Goal: Transaction & Acquisition: Purchase product/service

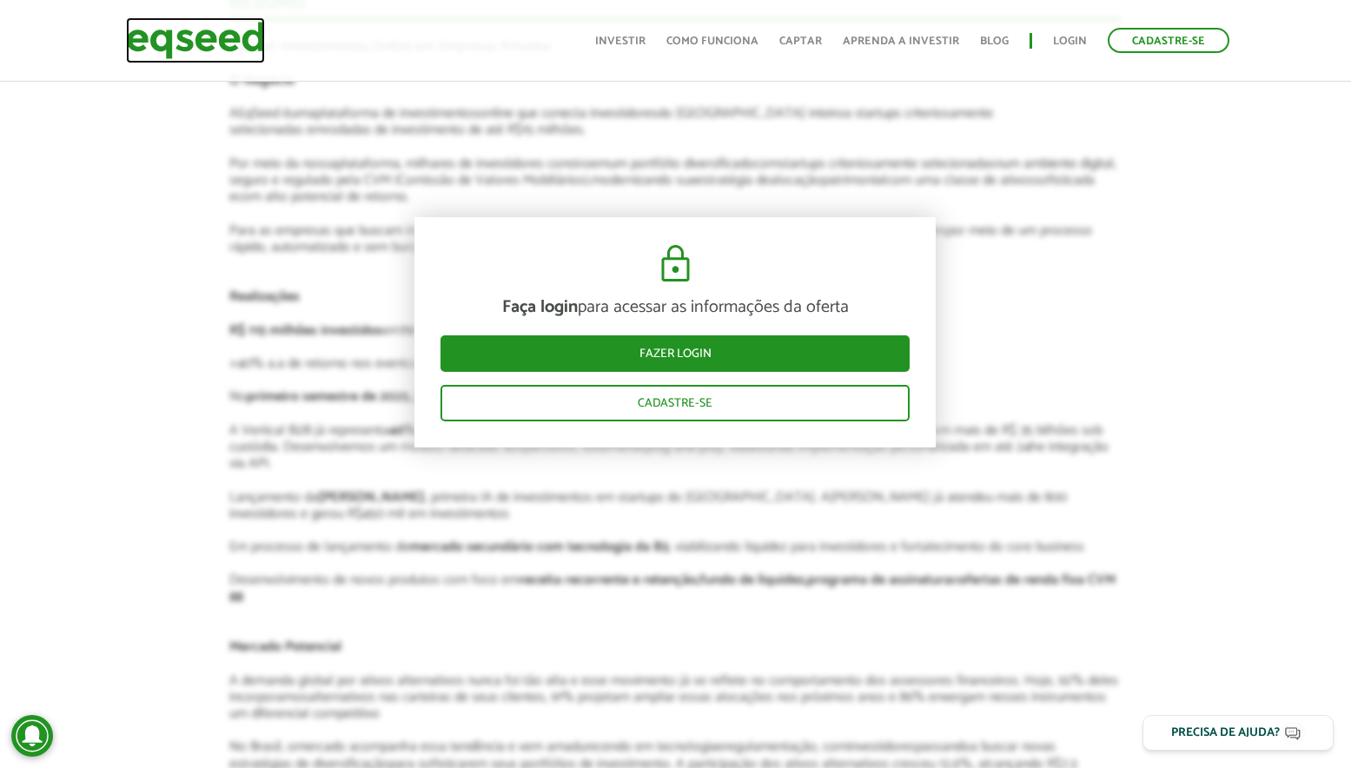
click at [196, 31] on img at bounding box center [195, 40] width 139 height 46
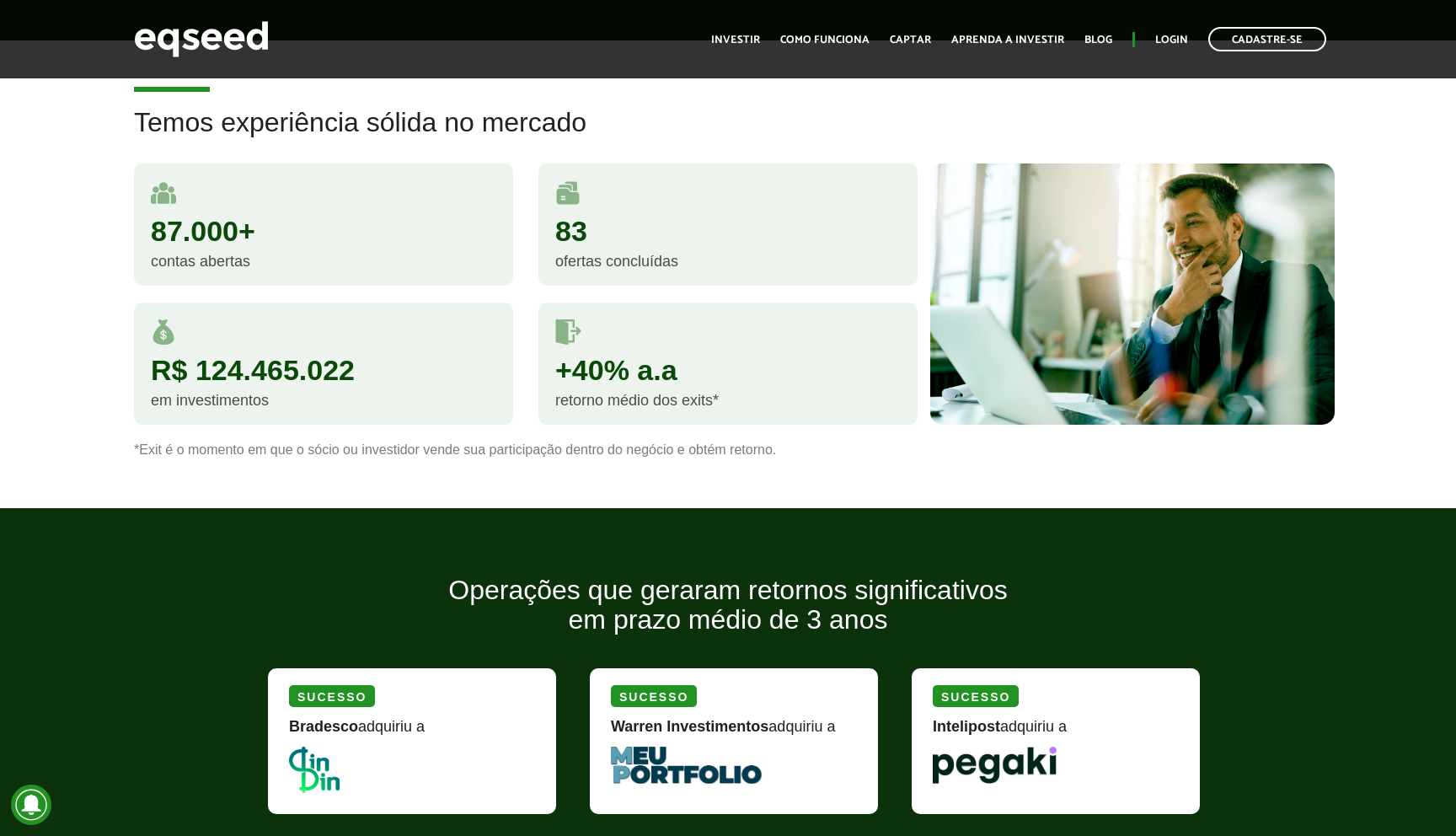
scroll to position [1302, 0]
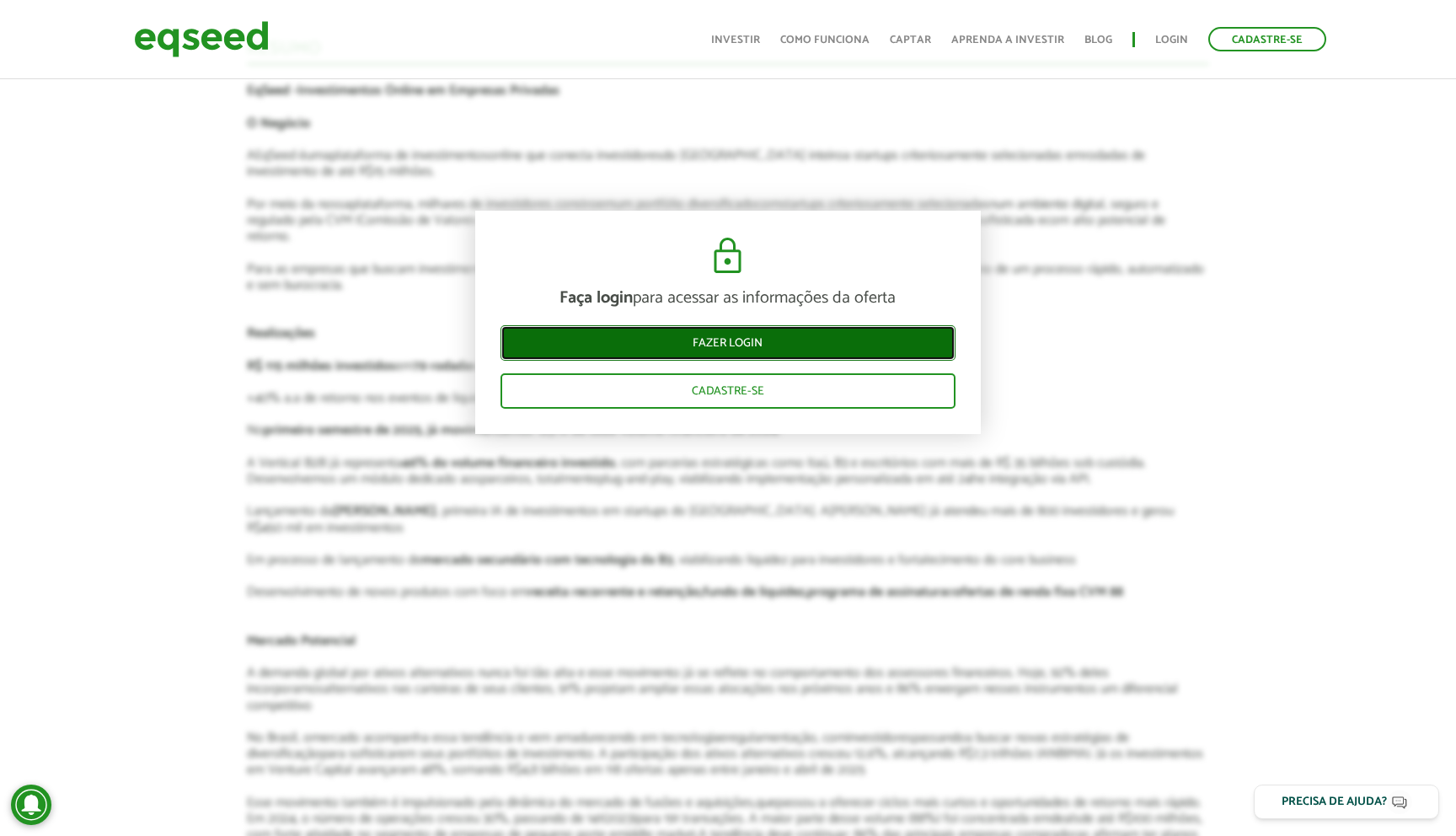
click at [725, 342] on link "Fazer login" at bounding box center [727, 342] width 455 height 35
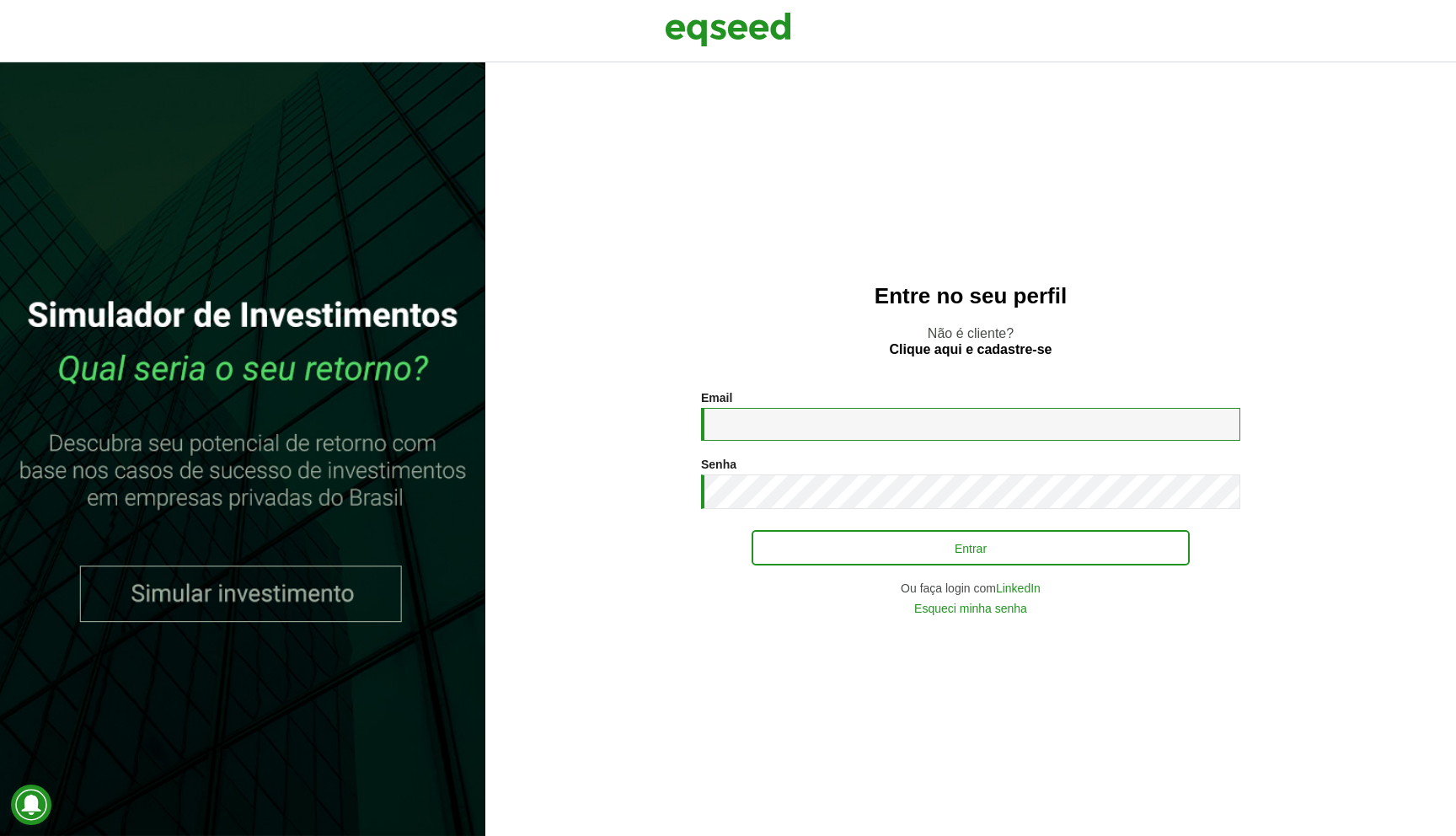
type input "**********"
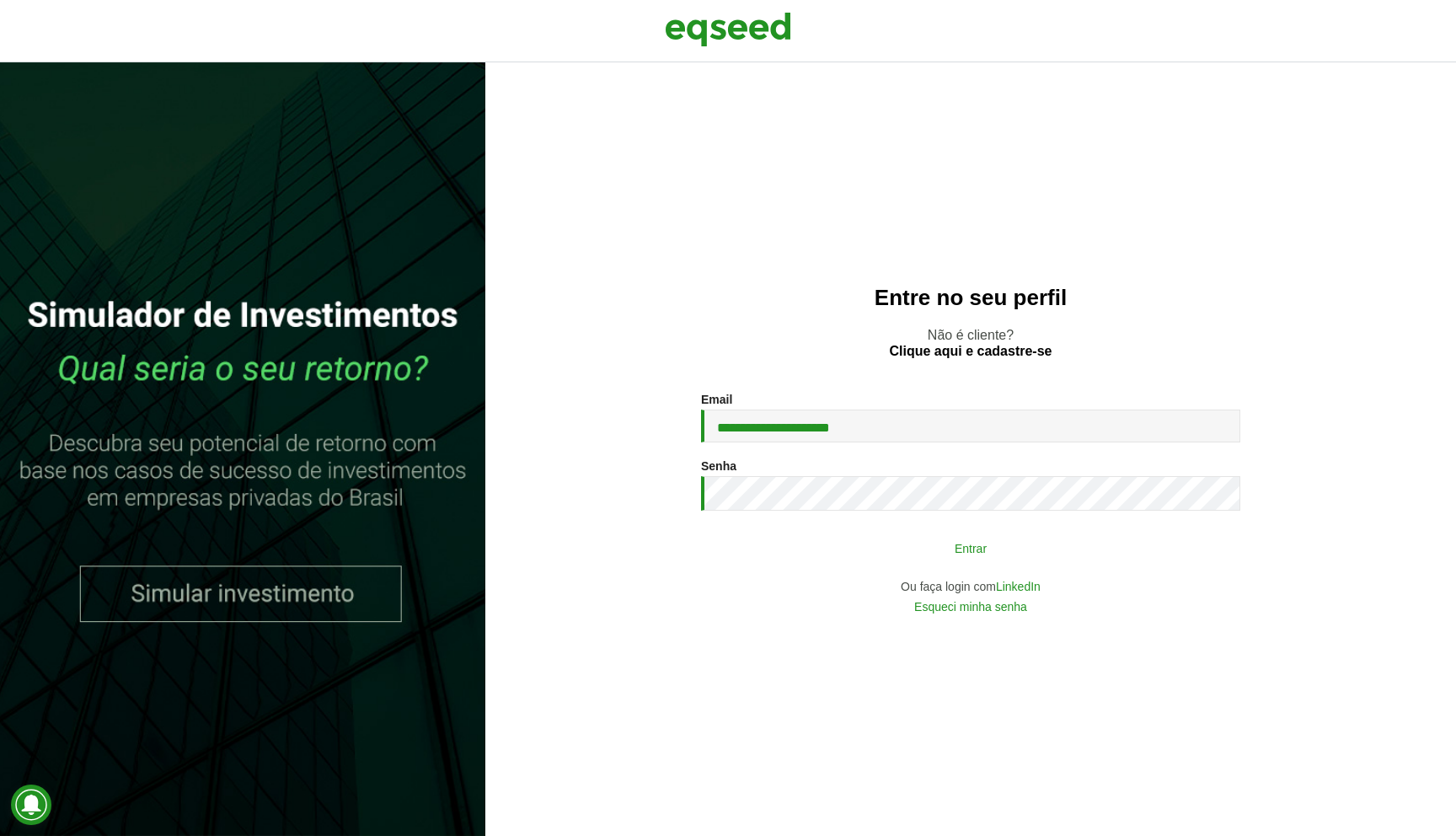
click at [827, 545] on button "Entrar" at bounding box center [970, 547] width 438 height 32
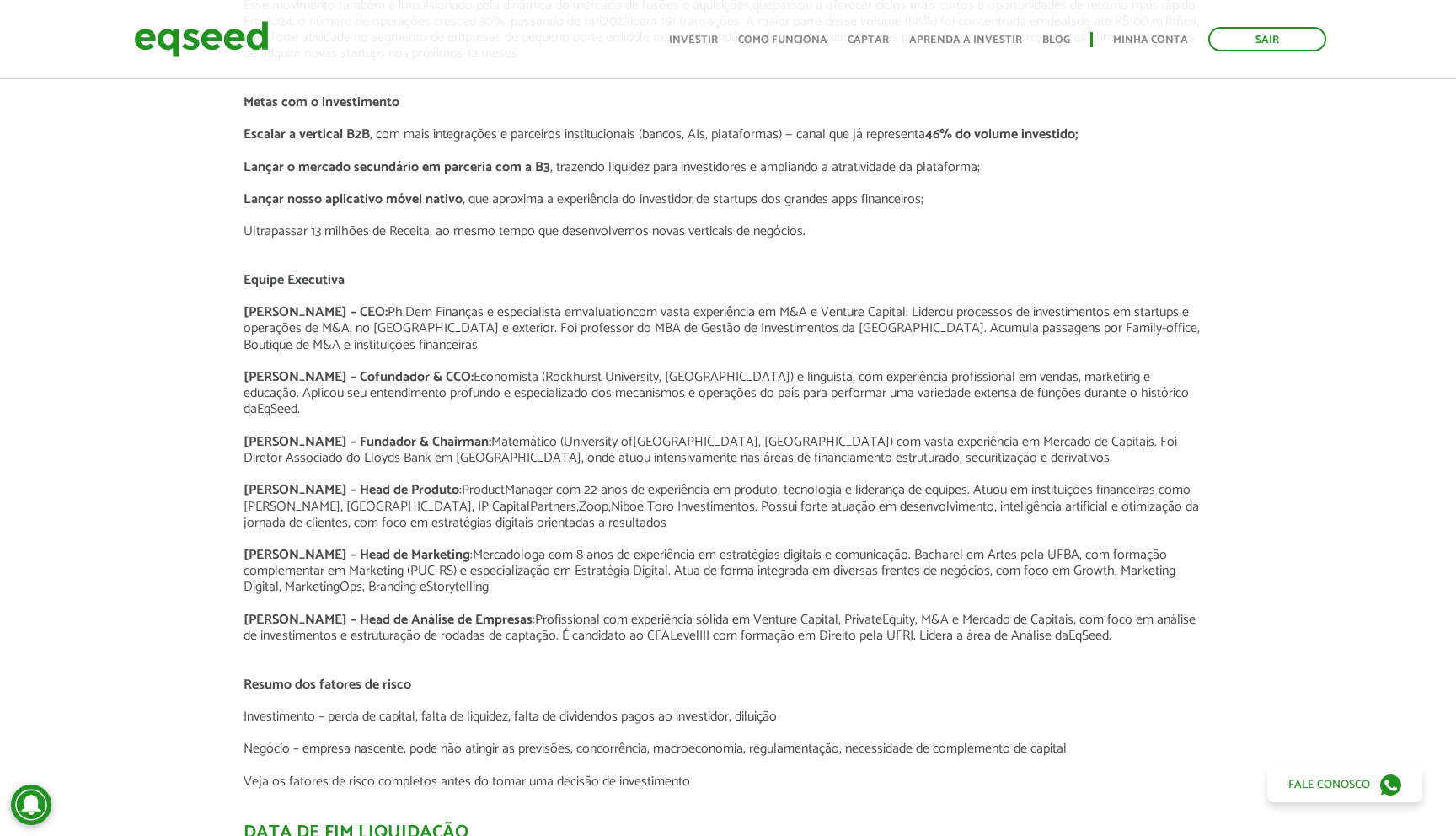
scroll to position [2111, 3]
